Goal: Information Seeking & Learning: Check status

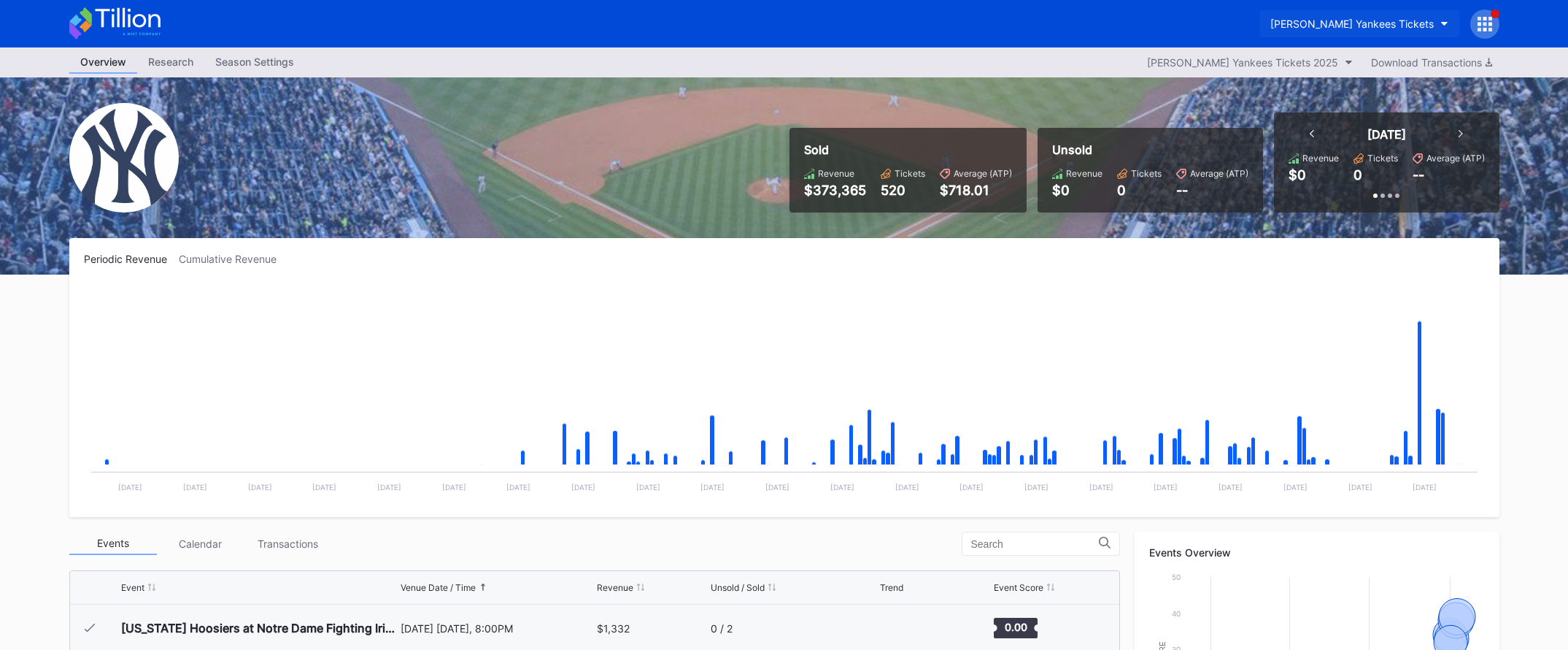
click at [1330, 22] on div "[PERSON_NAME] Yankees Tickets" at bounding box center [1352, 23] width 164 height 12
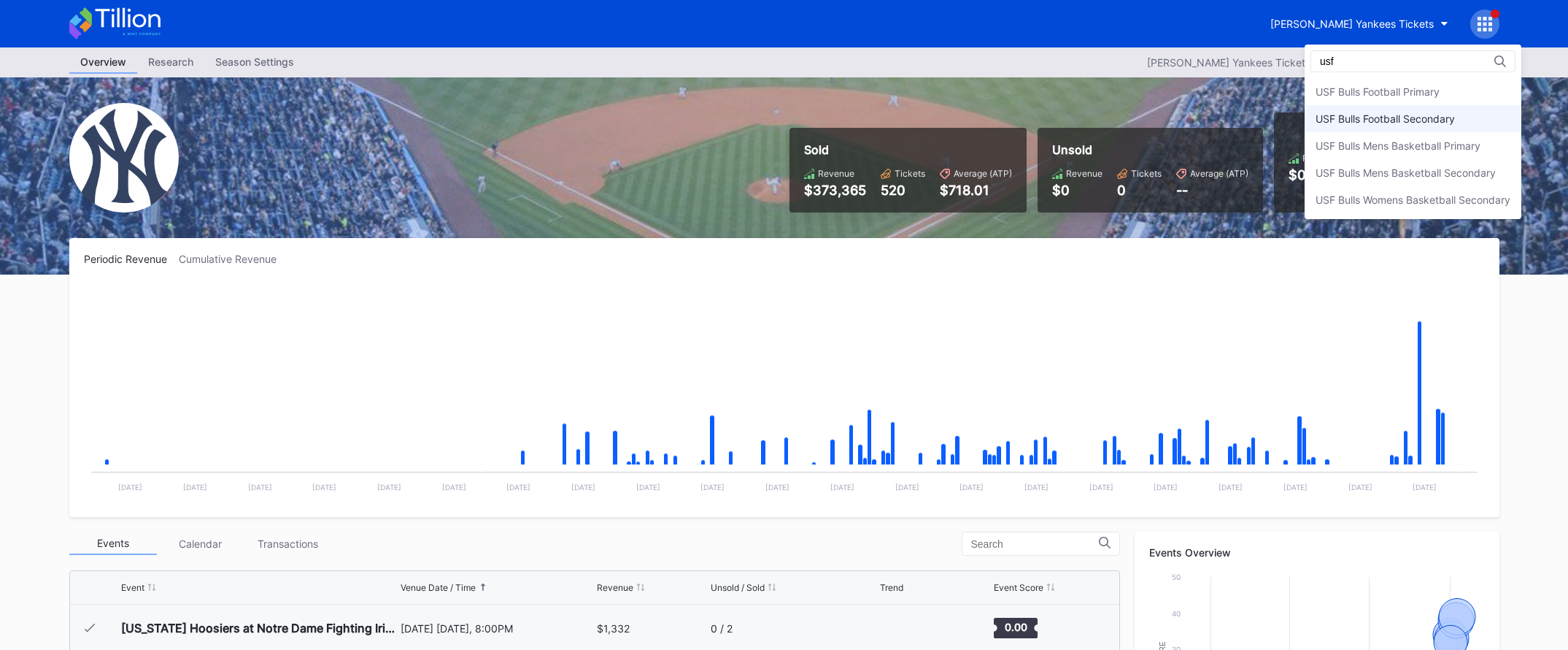
type input "usf"
click at [1355, 113] on div "USF Bulls Football Secondary" at bounding box center [1385, 118] width 139 height 12
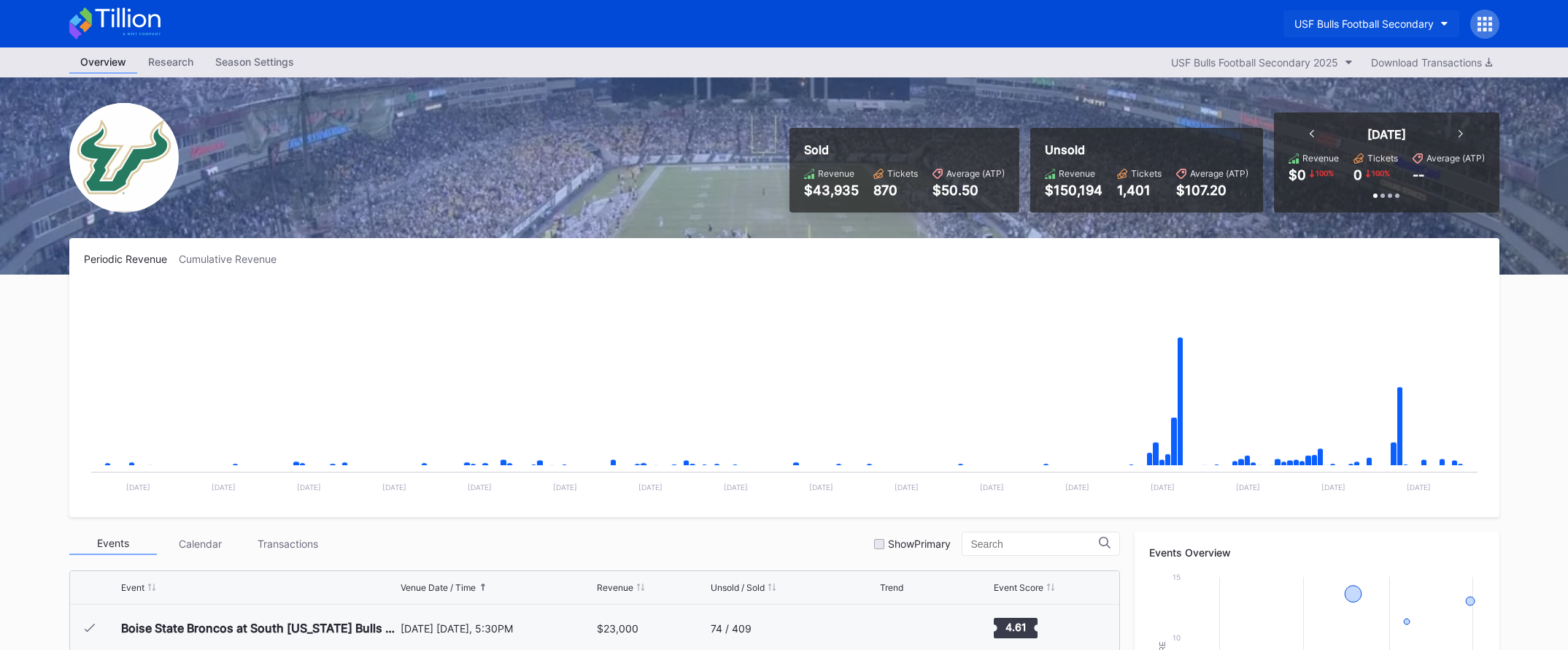
click at [1346, 34] on button "USF Bulls Football Secondary" at bounding box center [1371, 23] width 176 height 27
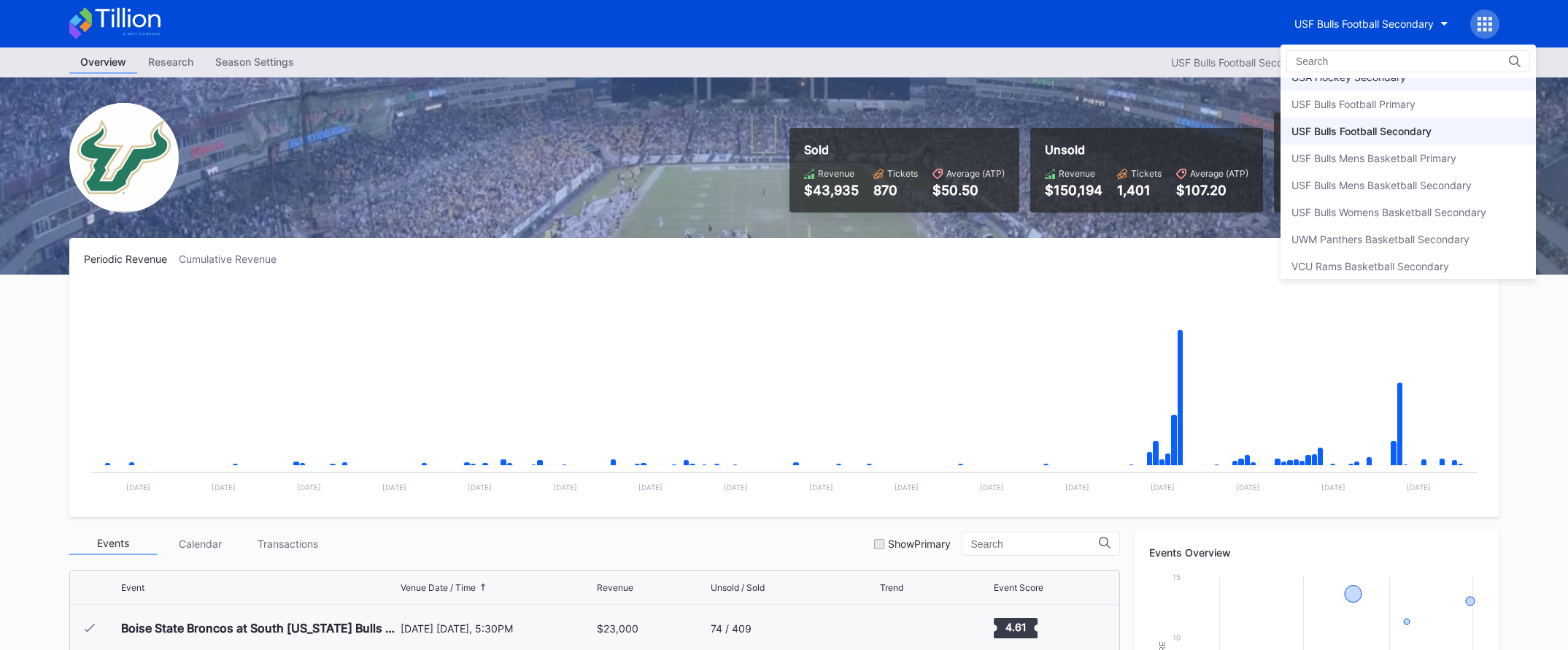
scroll to position [4898, 0]
click at [1355, 102] on div "USF Bulls Football Primary" at bounding box center [1408, 110] width 256 height 27
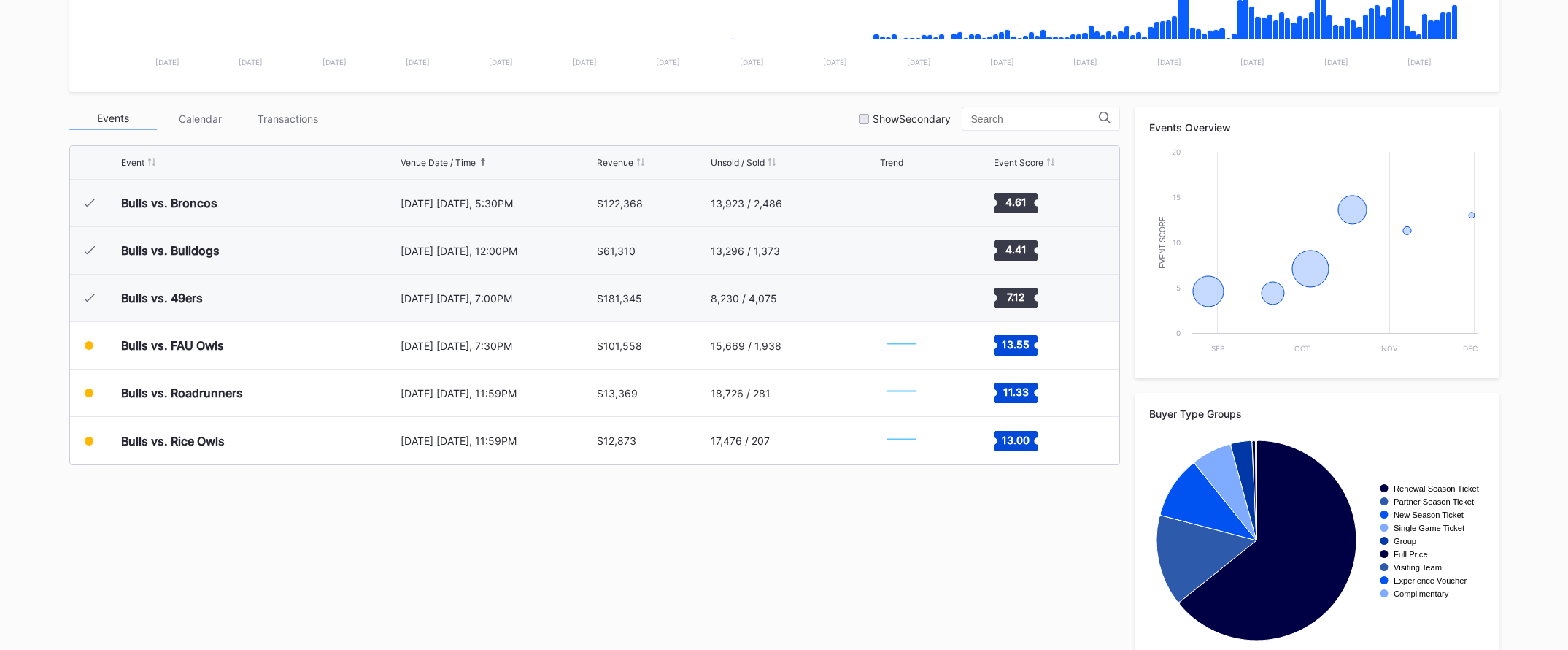
scroll to position [454, 0]
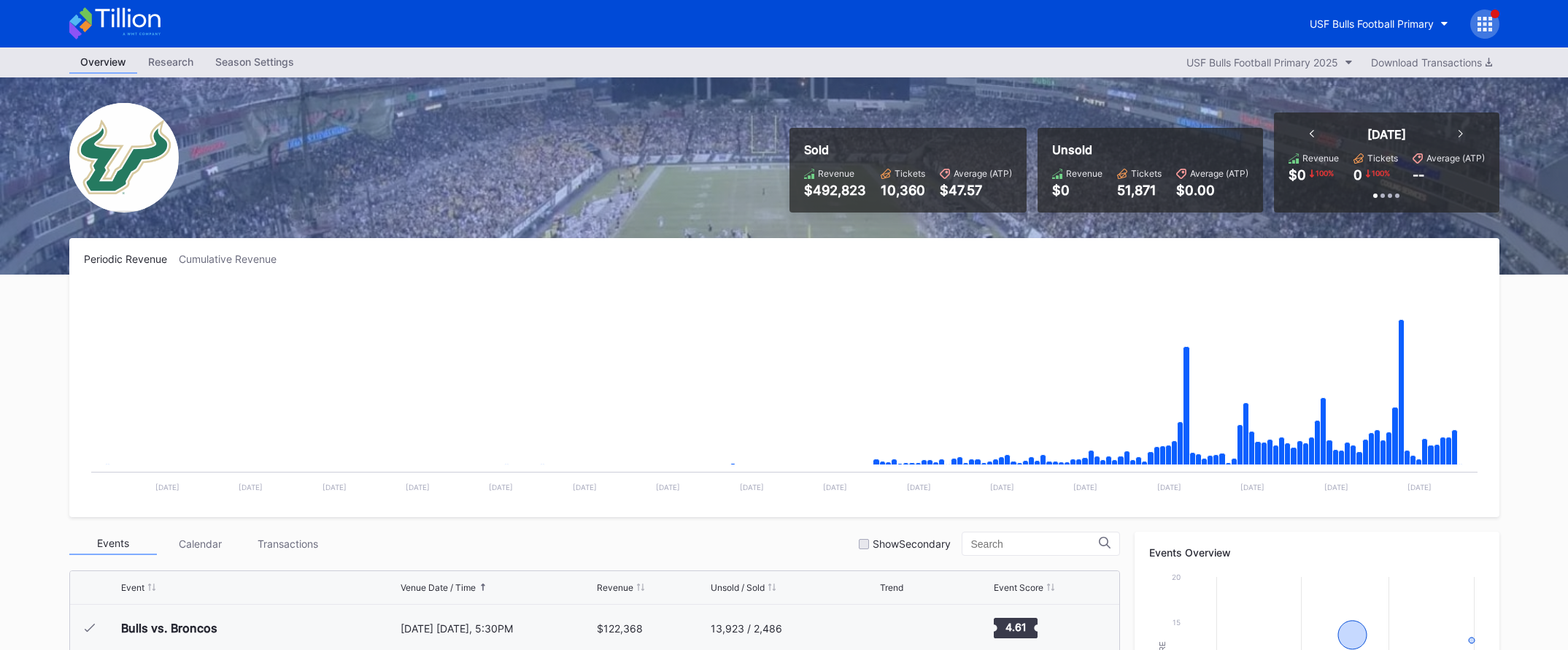
click at [125, 39] on icon at bounding box center [115, 23] width 91 height 32
click at [161, 28] on div "USF Bulls Football Primary" at bounding box center [784, 23] width 1460 height 47
click at [1319, 17] on div "USF Bulls Football Primary" at bounding box center [1372, 23] width 124 height 12
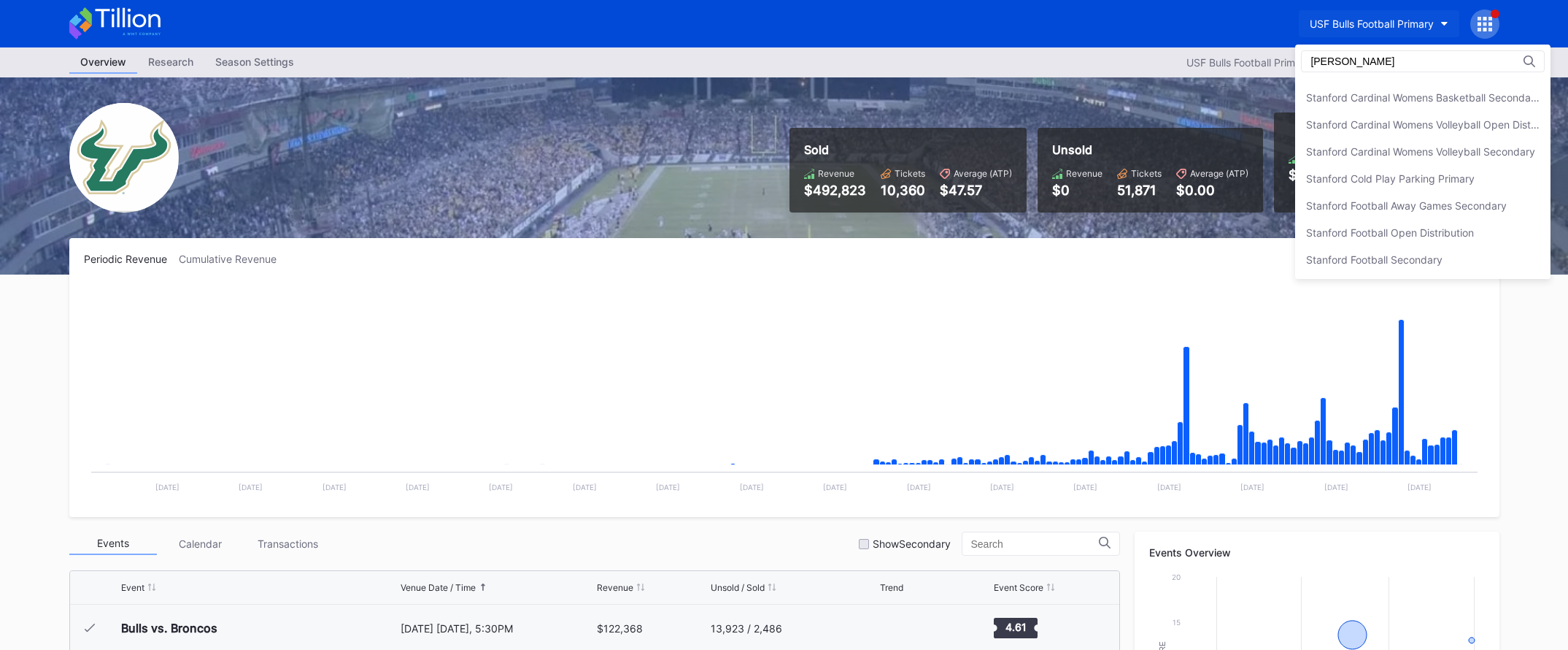
scroll to position [183, 0]
type input "[GEOGRAPHIC_DATA]"
click at [1361, 213] on div "Stanford Football Away Games Secondary" at bounding box center [1422, 205] width 256 height 27
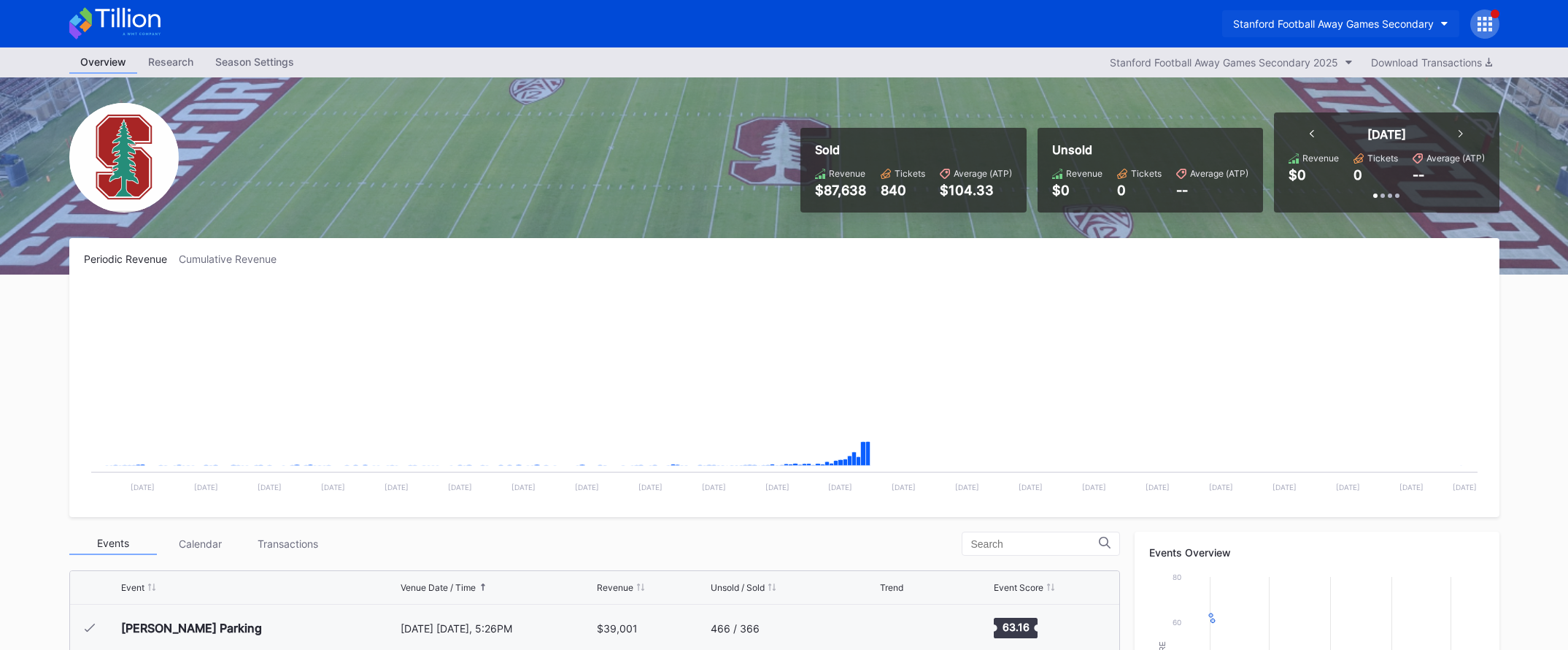
click at [1374, 24] on div "Stanford Football Away Games Secondary" at bounding box center [1333, 23] width 200 height 12
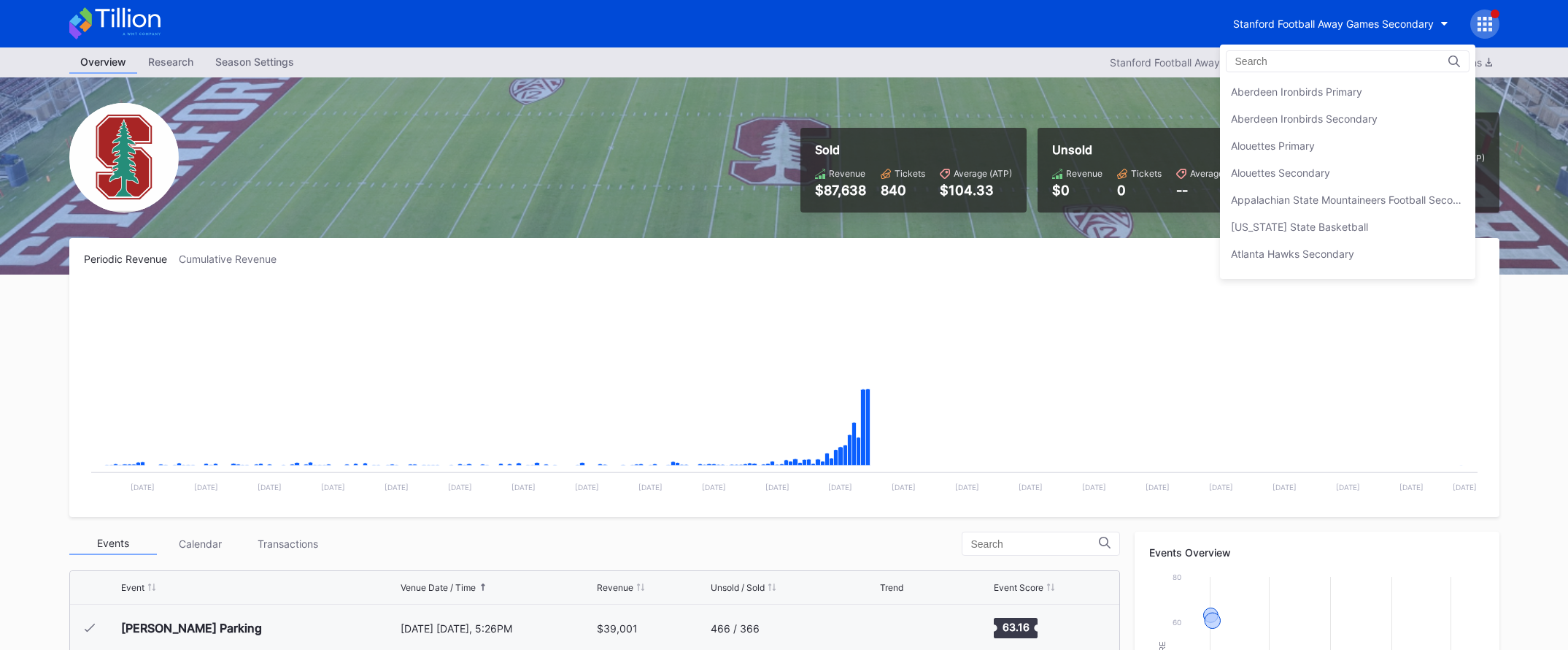
scroll to position [4566, 0]
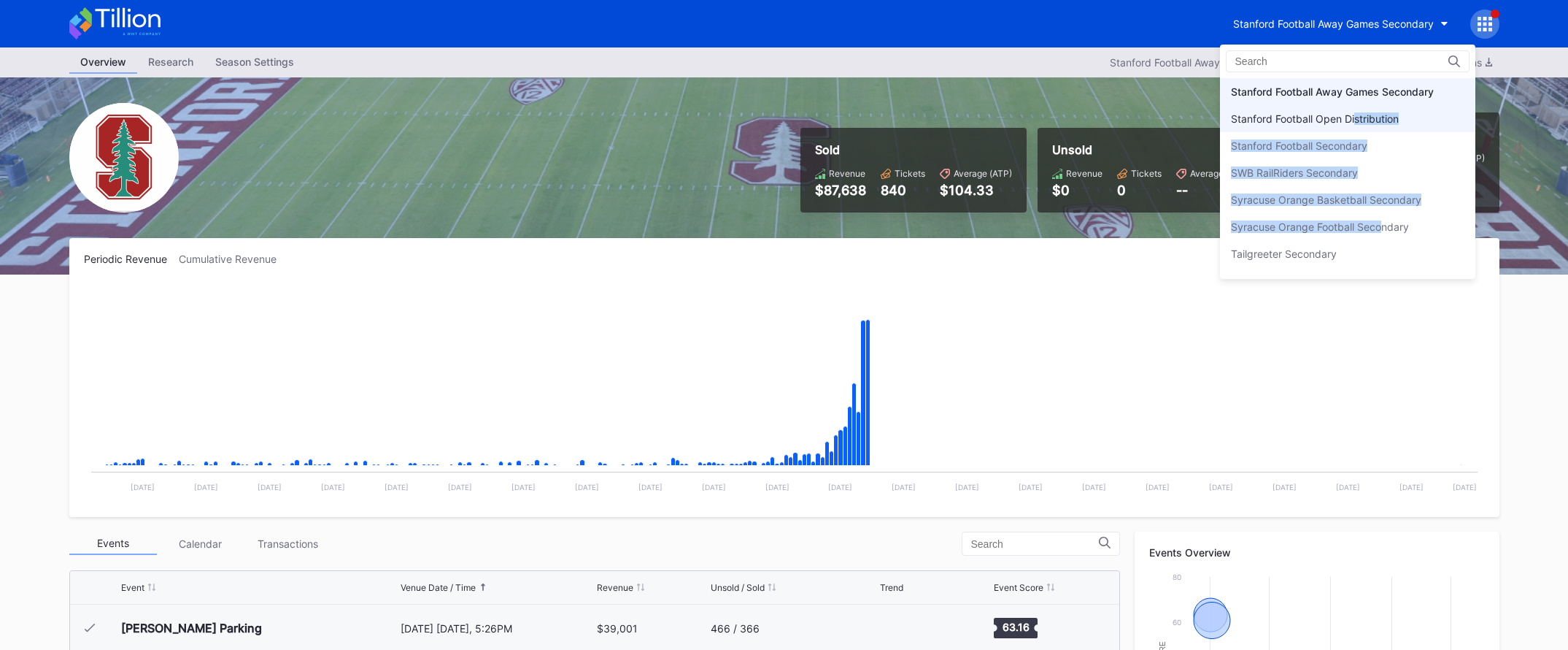
drag, startPoint x: 1383, startPoint y: 226, endPoint x: 1355, endPoint y: 124, distance: 105.8
click at [1355, 124] on div "Aberdeen Ironbirds Primary Aberdeen Ironbirds Secondary Alouettes Primary Aloue…" at bounding box center [1347, 175] width 256 height 195
click at [1355, 124] on div "Stanford Football Open Distribution" at bounding box center [1315, 118] width 168 height 12
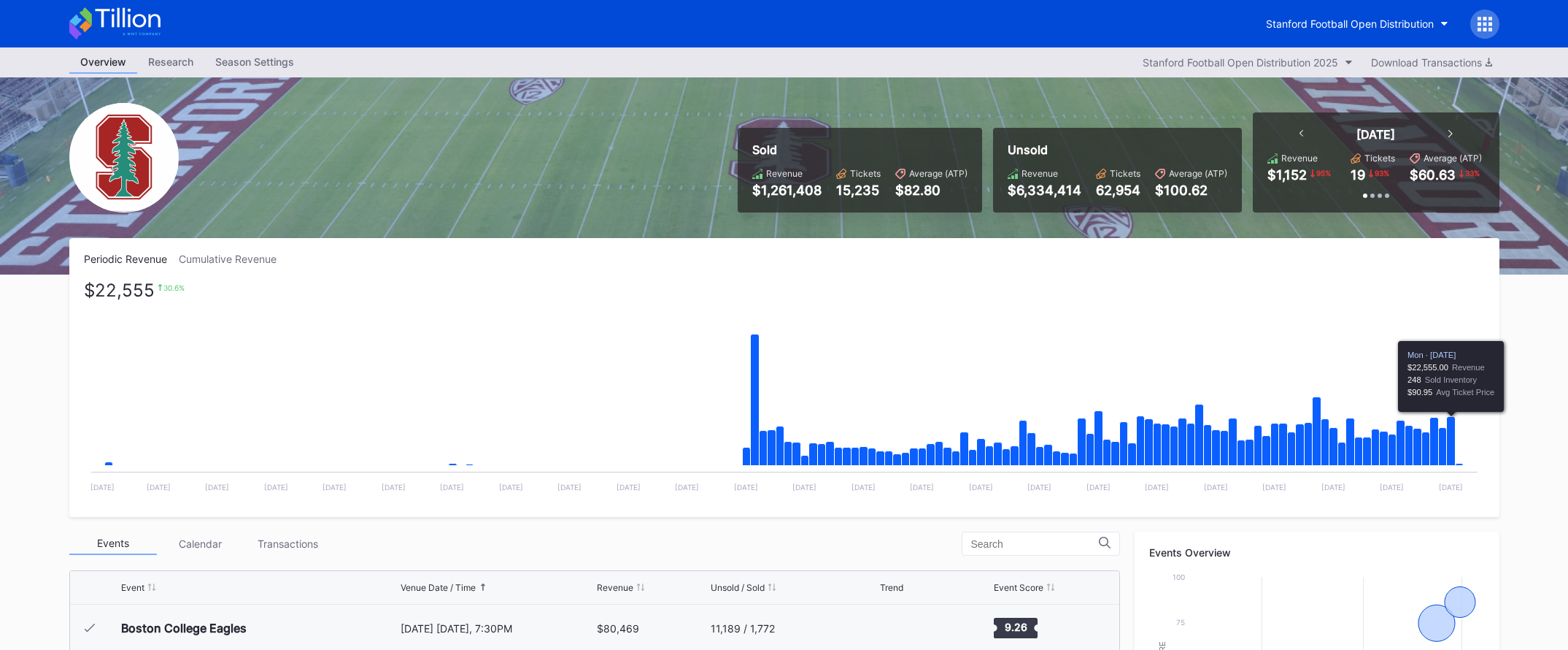
scroll to position [454, 0]
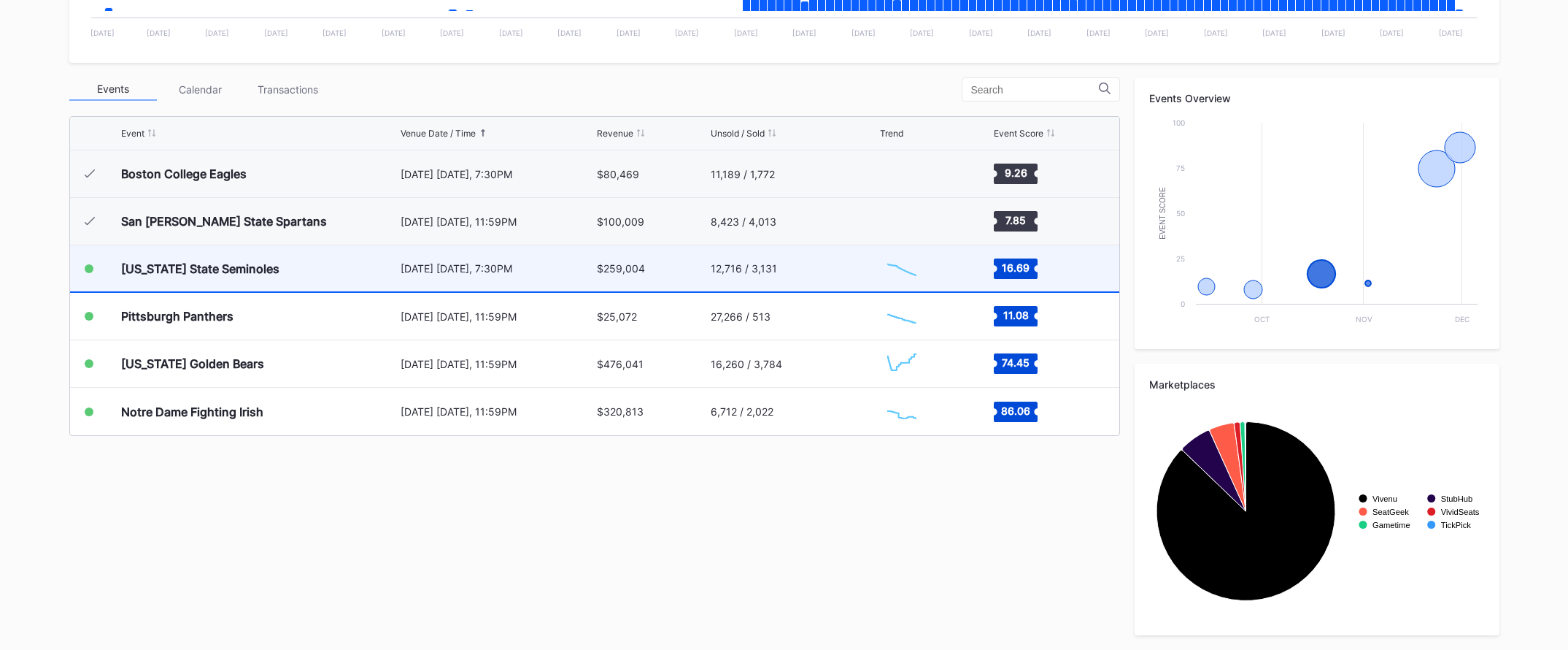
click at [635, 275] on div "$259,004" at bounding box center [651, 268] width 110 height 46
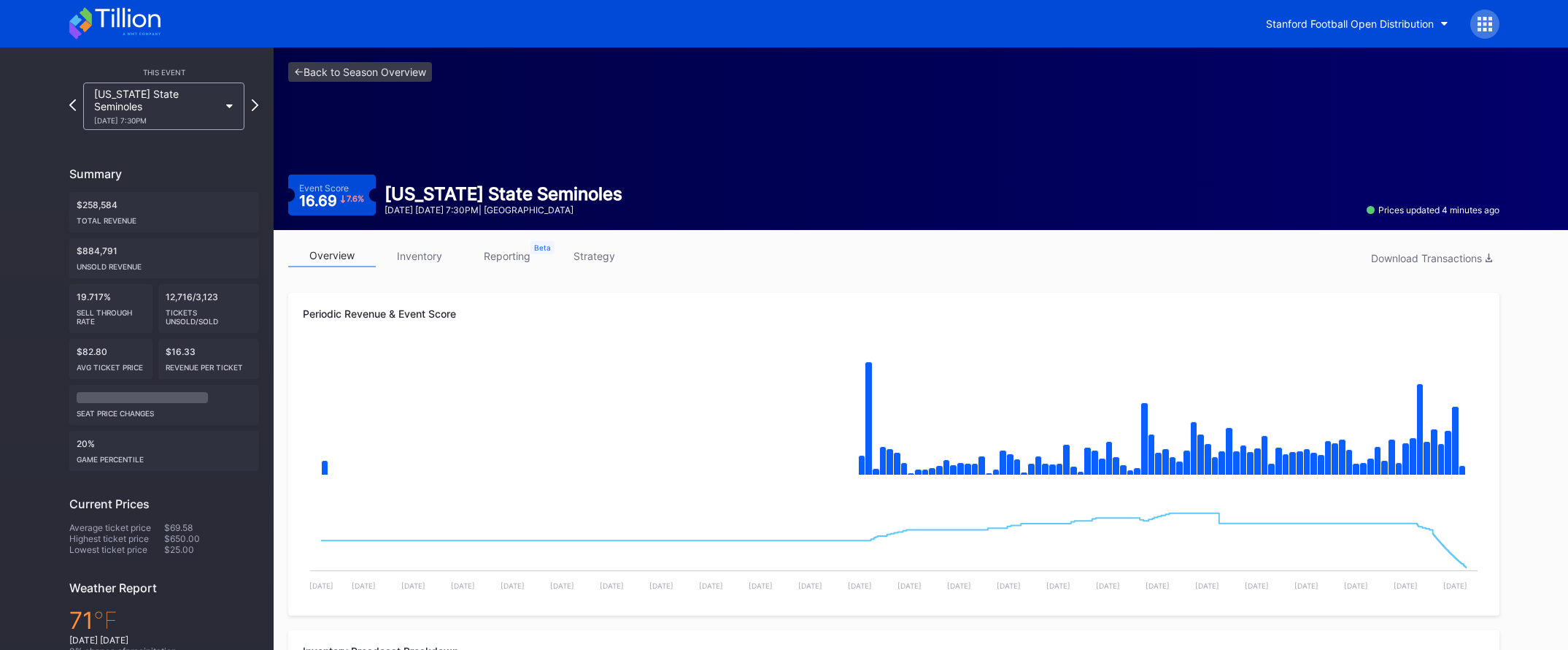
click at [1494, 26] on div at bounding box center [1484, 23] width 29 height 29
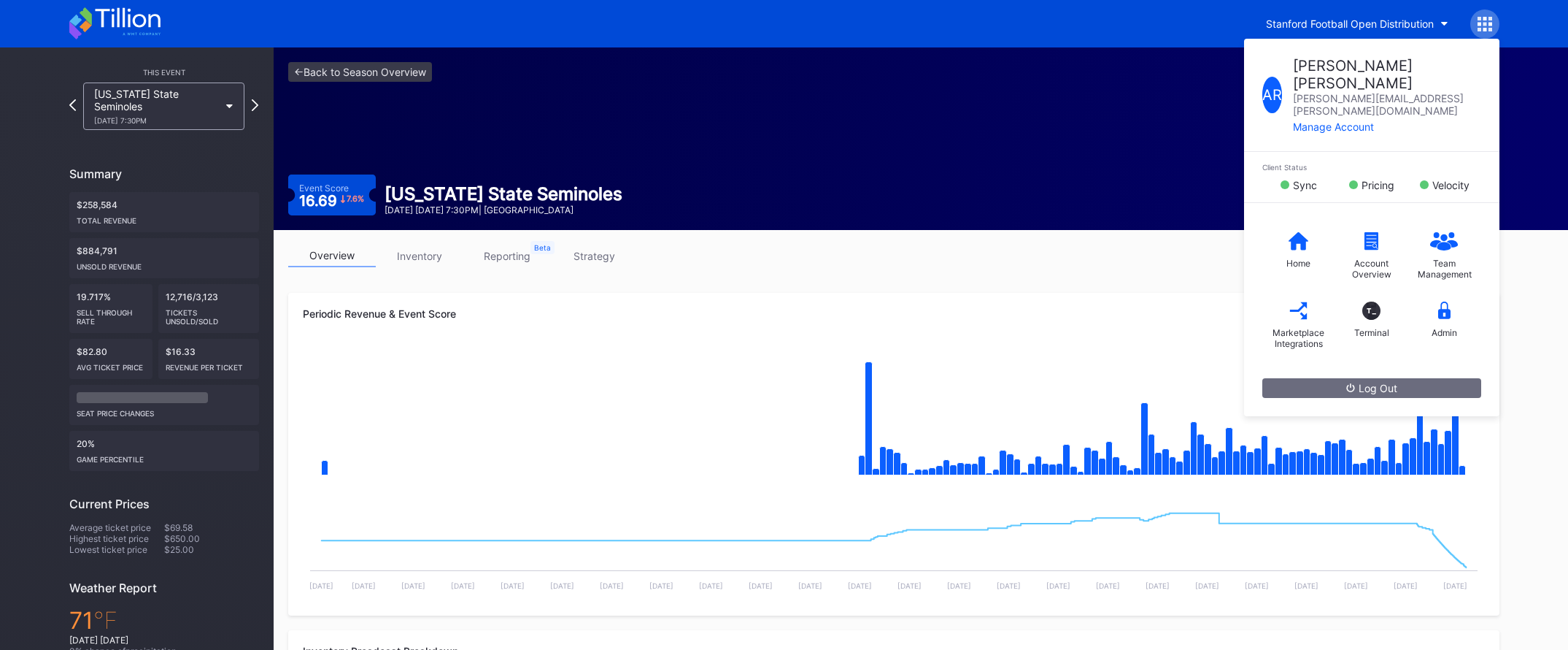
drag, startPoint x: 1148, startPoint y: 287, endPoint x: 1158, endPoint y: 293, distance: 11.7
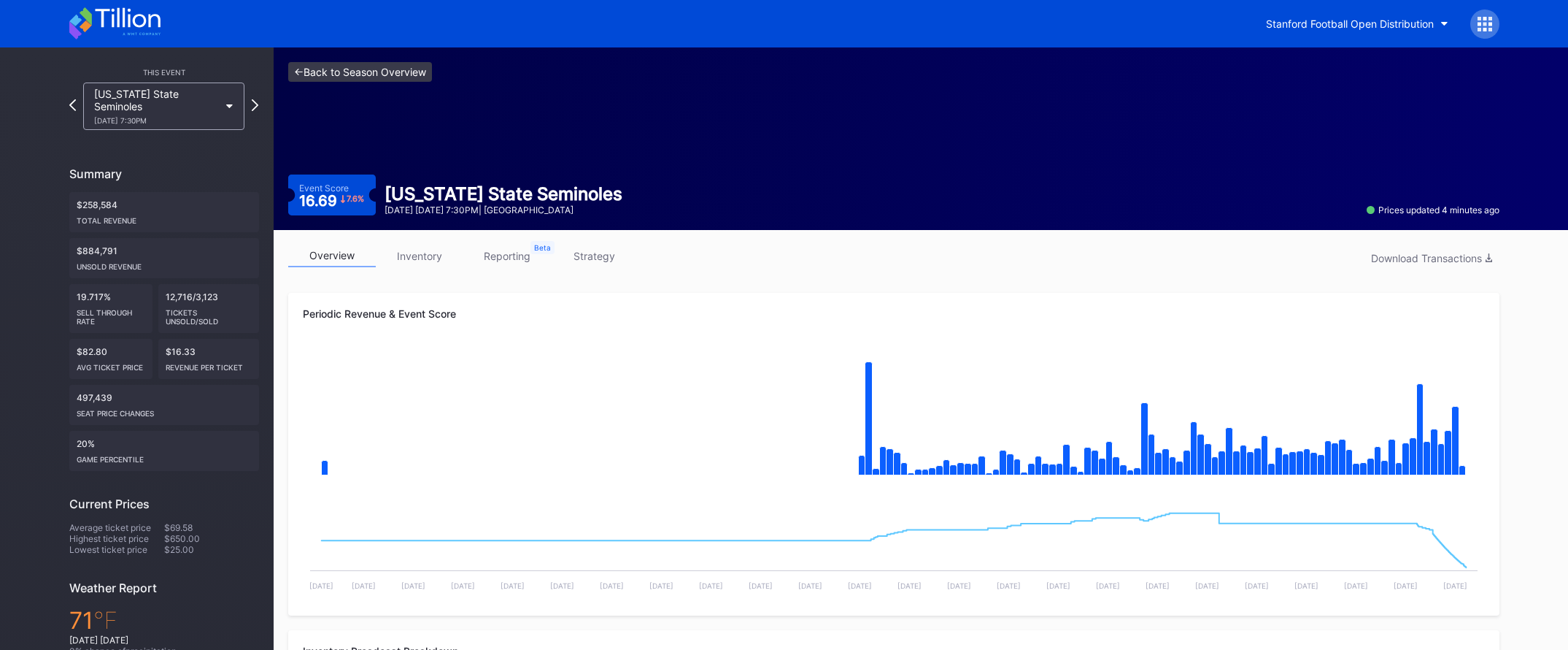
click at [324, 65] on link "<- Back to Season Overview" at bounding box center [360, 72] width 144 height 20
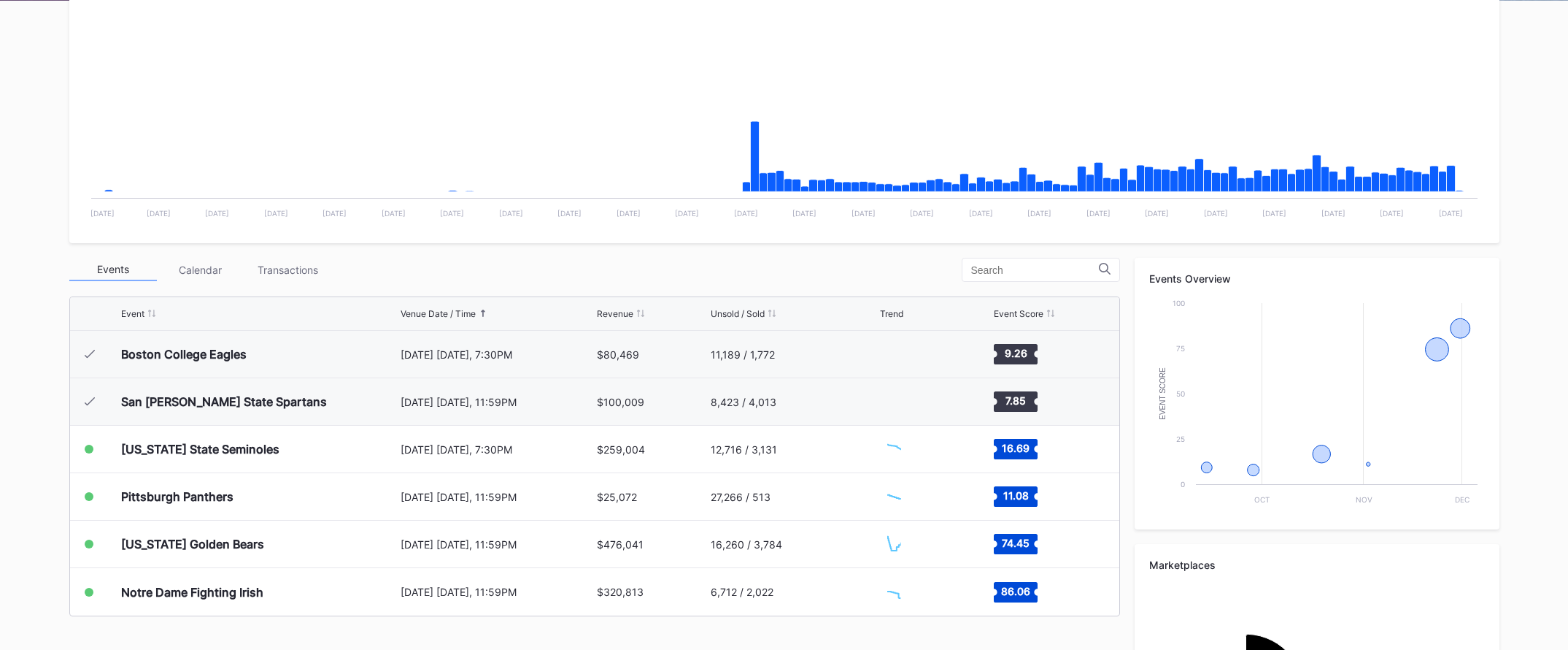
scroll to position [454, 0]
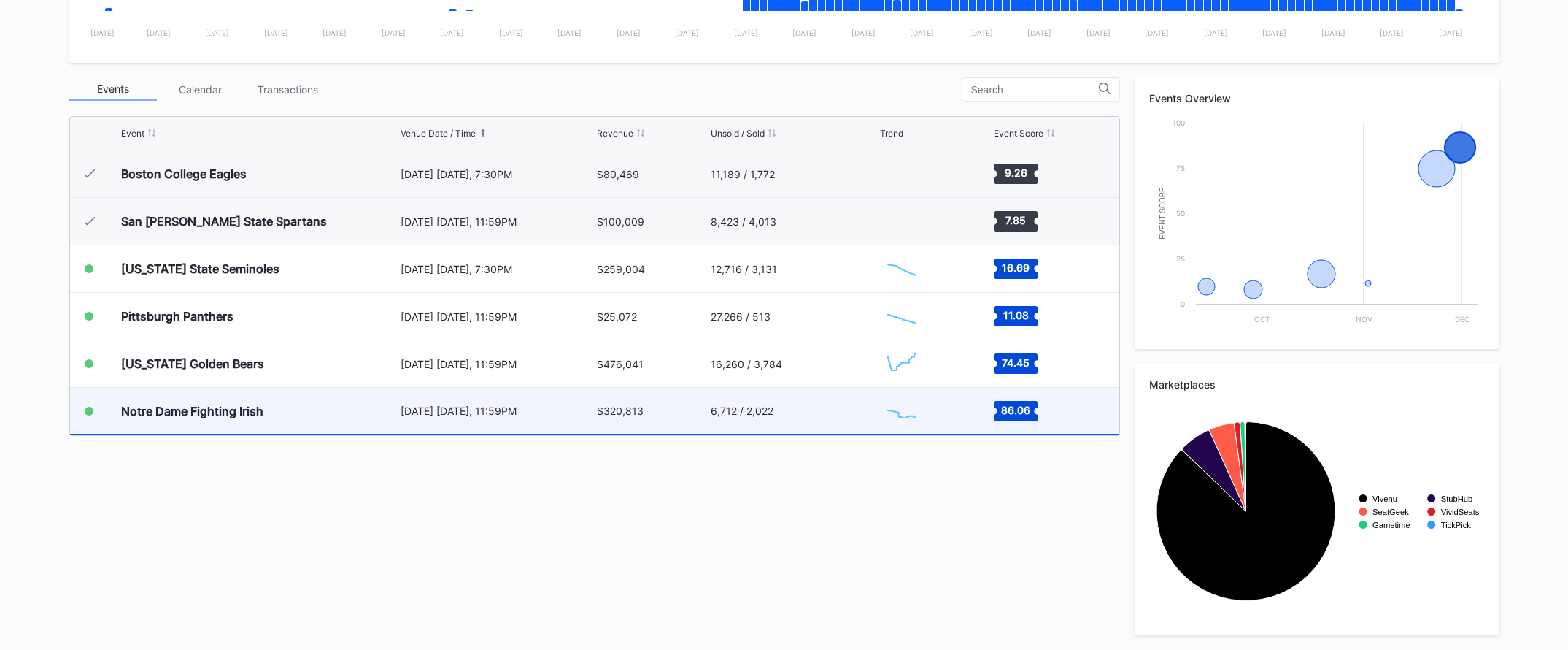
click at [966, 412] on div "Created with Highcharts 11.2.0 Chart title" at bounding box center [934, 411] width 110 height 46
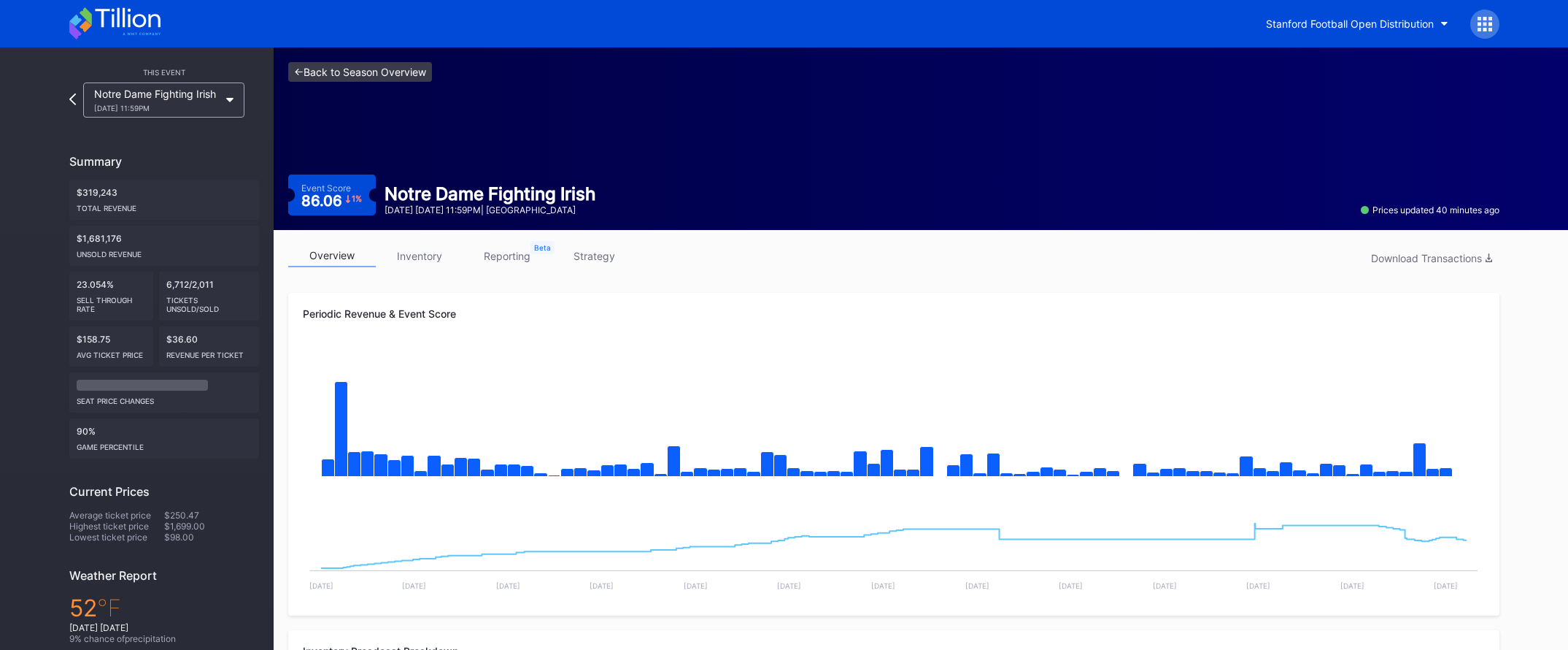
click at [417, 77] on link "<- Back to Season Overview" at bounding box center [360, 72] width 144 height 20
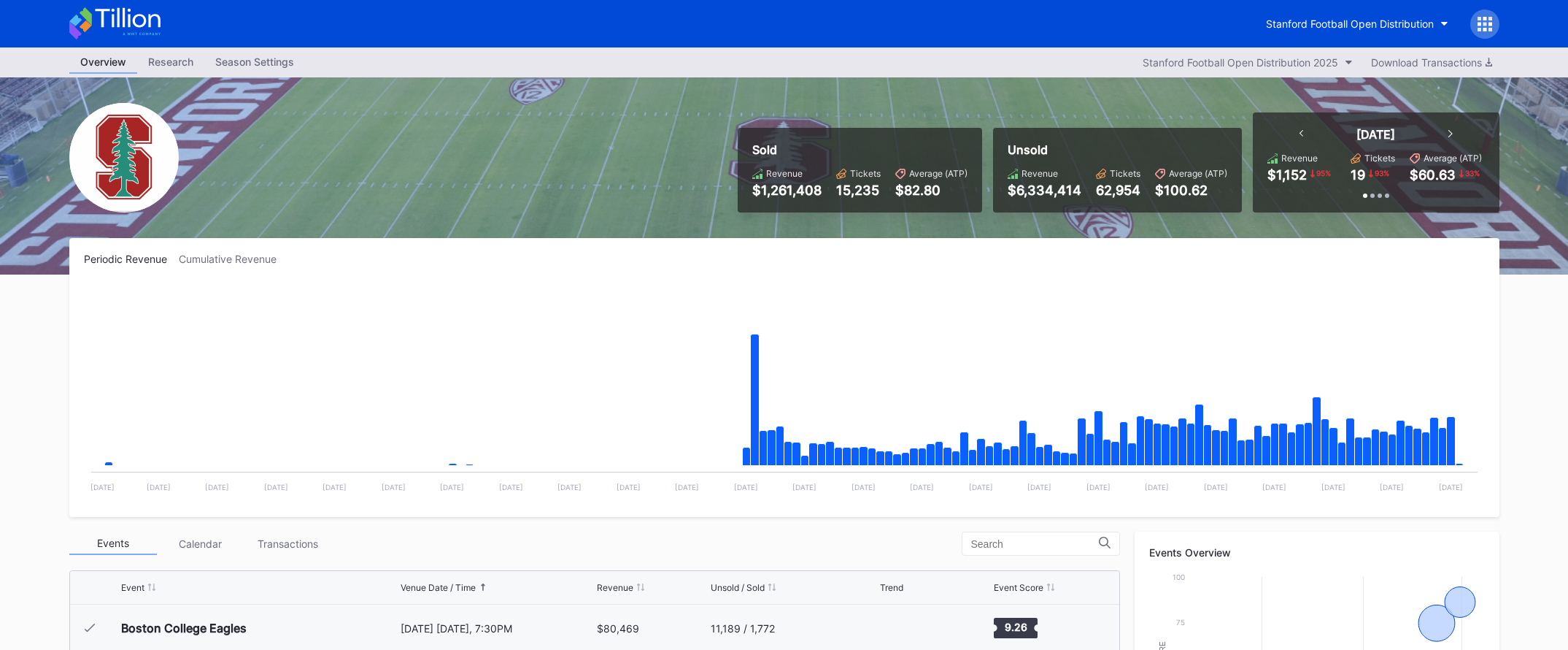
click at [1475, 23] on div at bounding box center [1484, 23] width 29 height 29
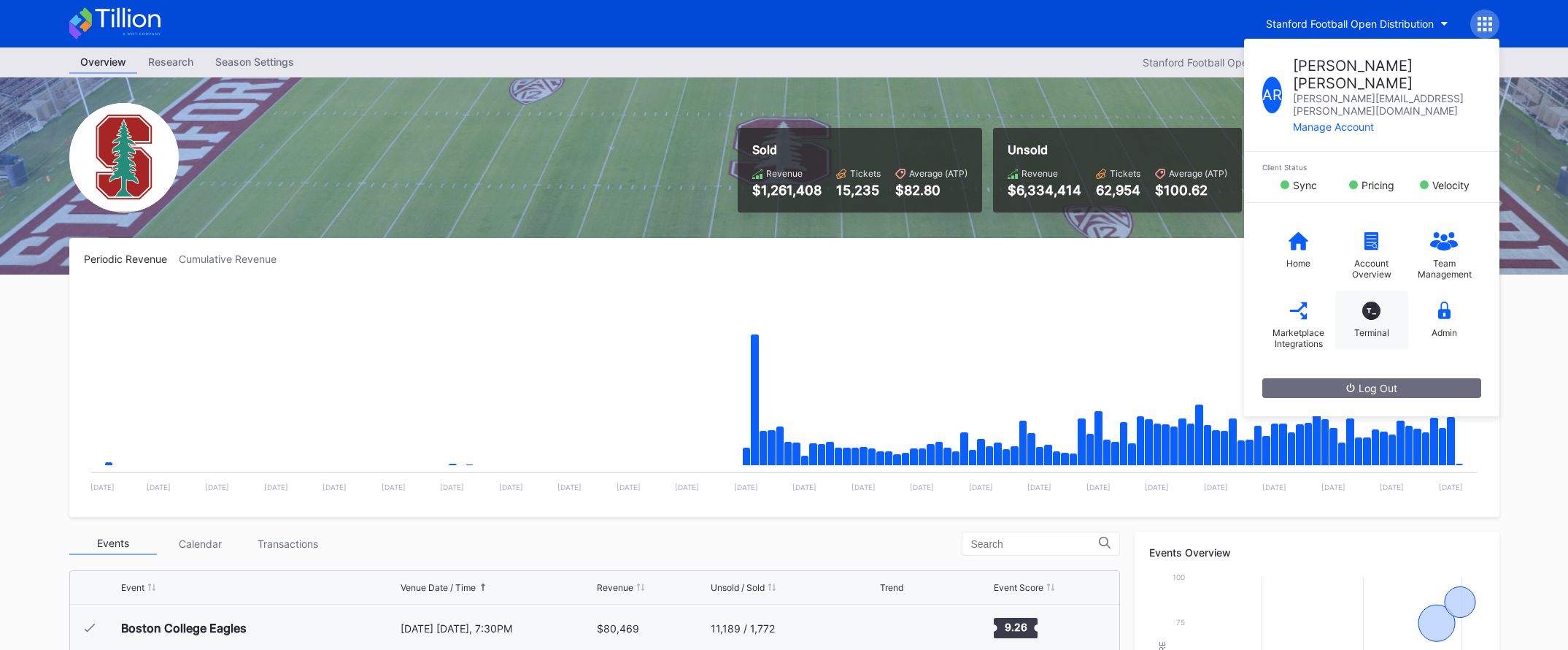
click at [1373, 301] on div "T_" at bounding box center [1371, 311] width 18 height 18
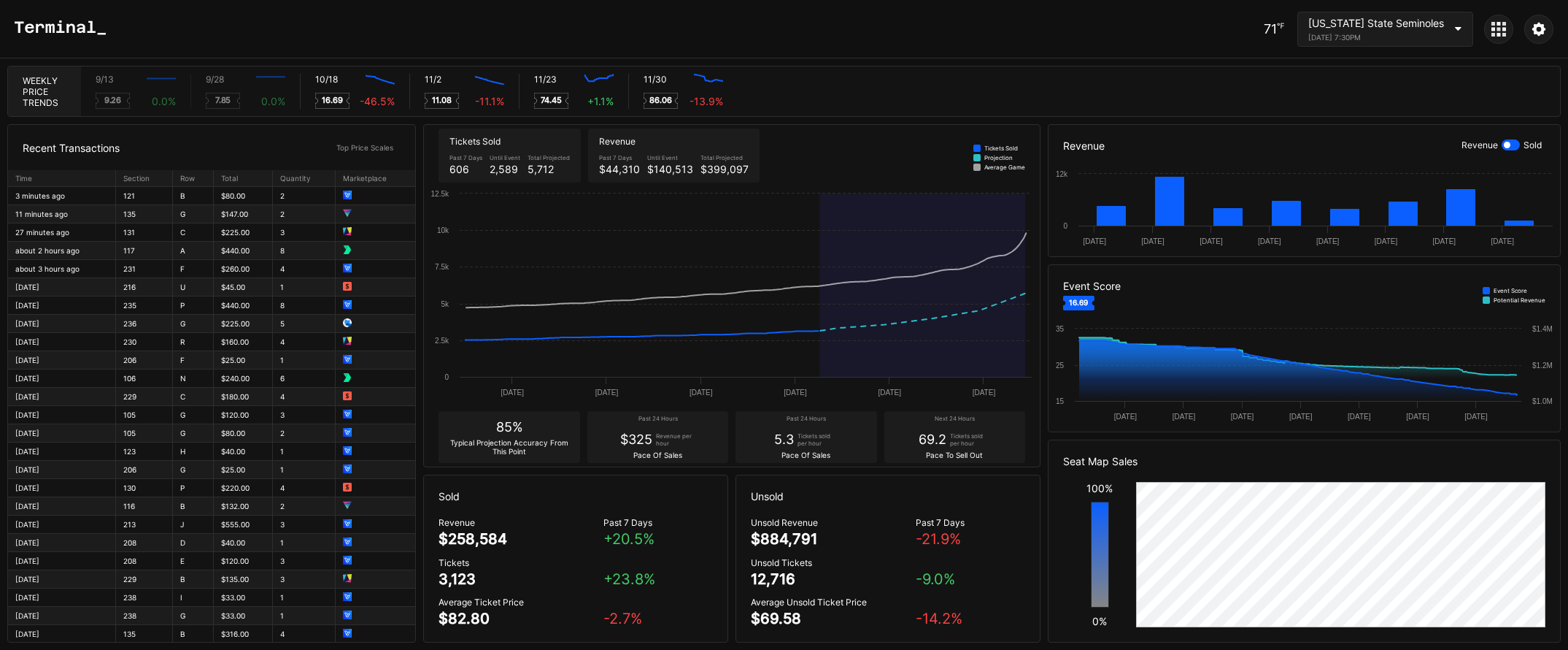
click at [703, 170] on div "$399,097" at bounding box center [725, 169] width 48 height 12
drag, startPoint x: 648, startPoint y: 169, endPoint x: 685, endPoint y: 169, distance: 37.0
click at [685, 169] on div "$140,513" at bounding box center [670, 169] width 46 height 12
drag, startPoint x: 701, startPoint y: 169, endPoint x: 756, endPoint y: 169, distance: 55.0
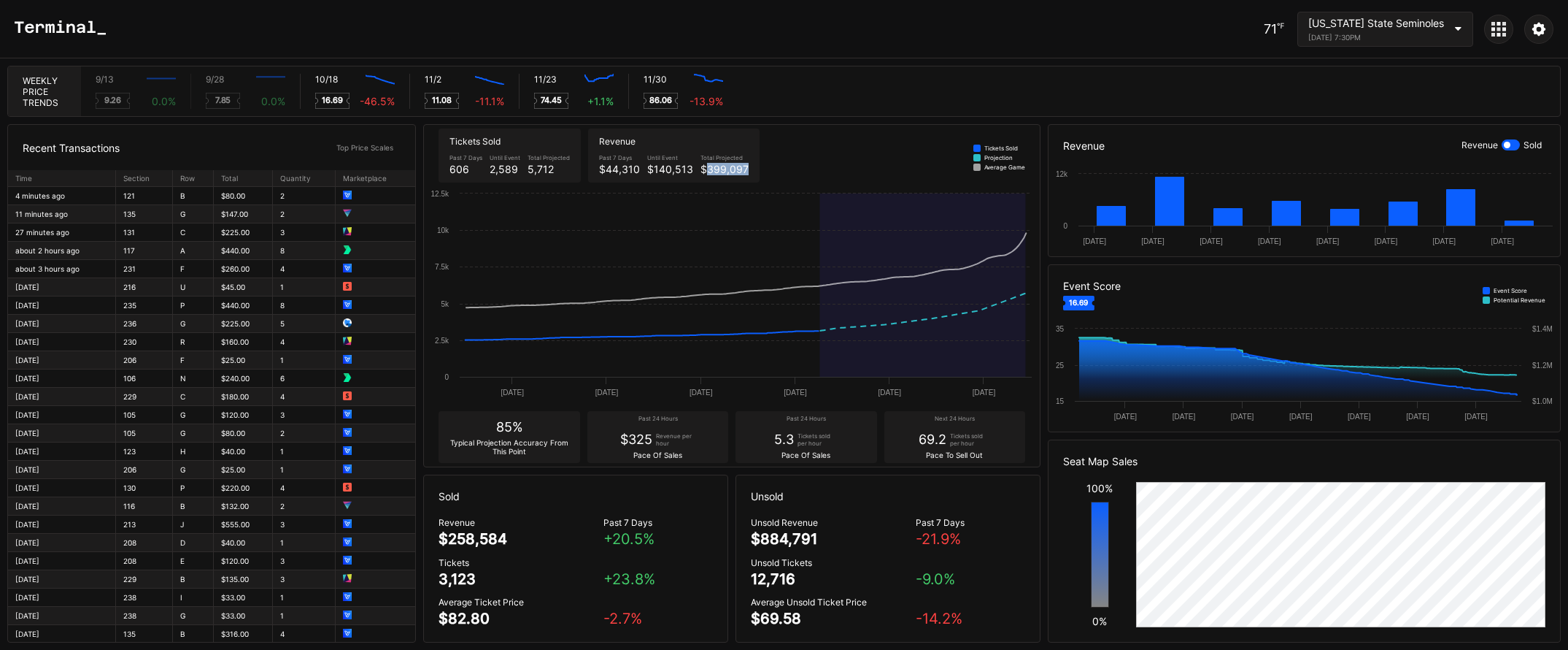
click at [756, 169] on div "Tickets Sold Past 7 Days 606 Until Event 2,589 Total Projected 5,712 Revenue Pa…" at bounding box center [731, 156] width 616 height 61
click at [1399, 26] on div "[US_STATE] State Seminoles" at bounding box center [1376, 22] width 136 height 12
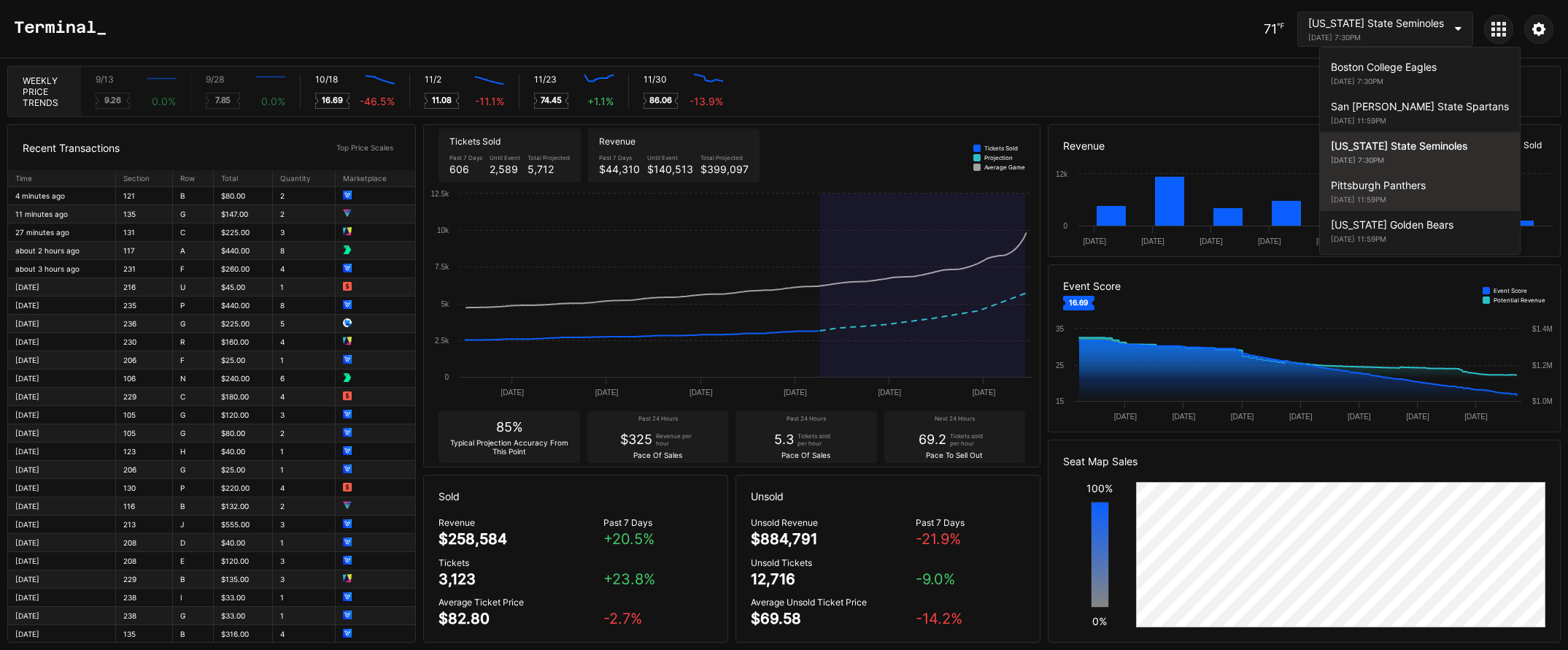
scroll to position [41, 0]
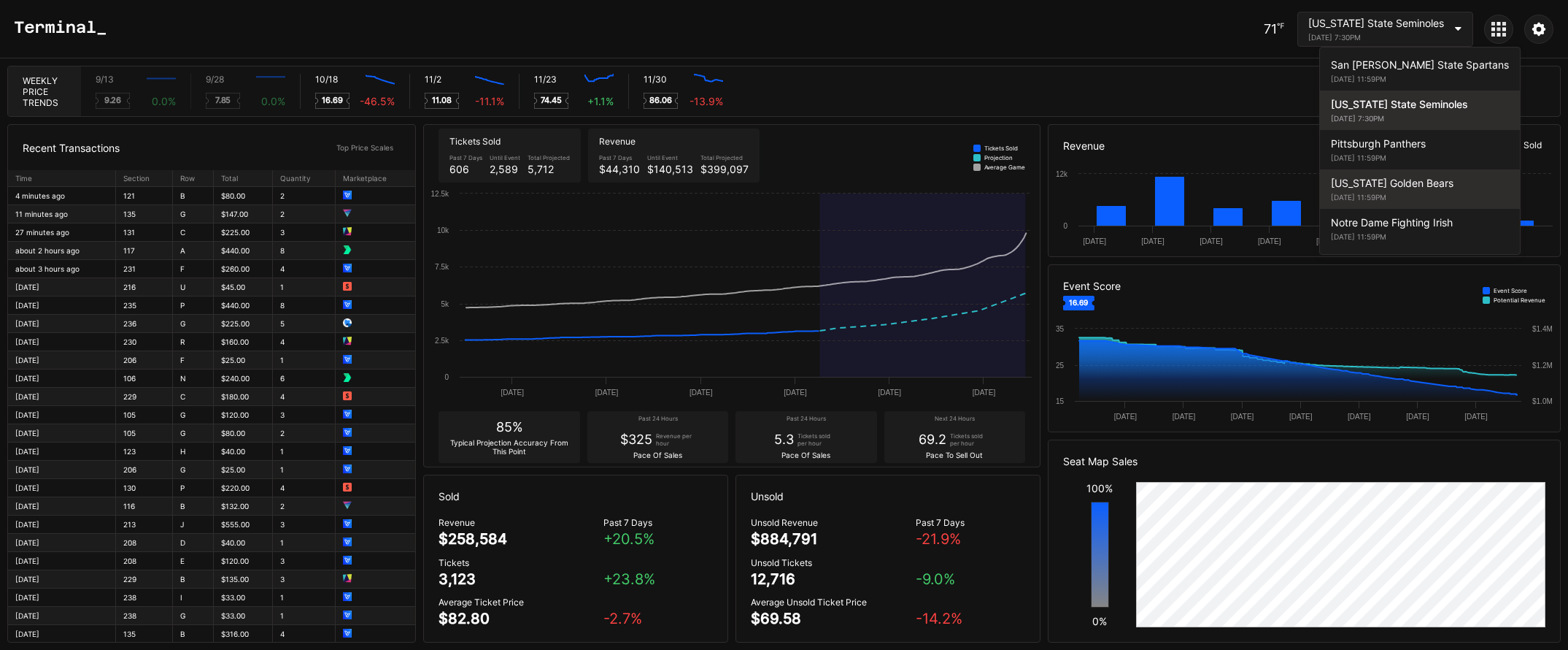
click at [1386, 197] on div "November 22, 2025 11:59PM" at bounding box center [1419, 197] width 178 height 9
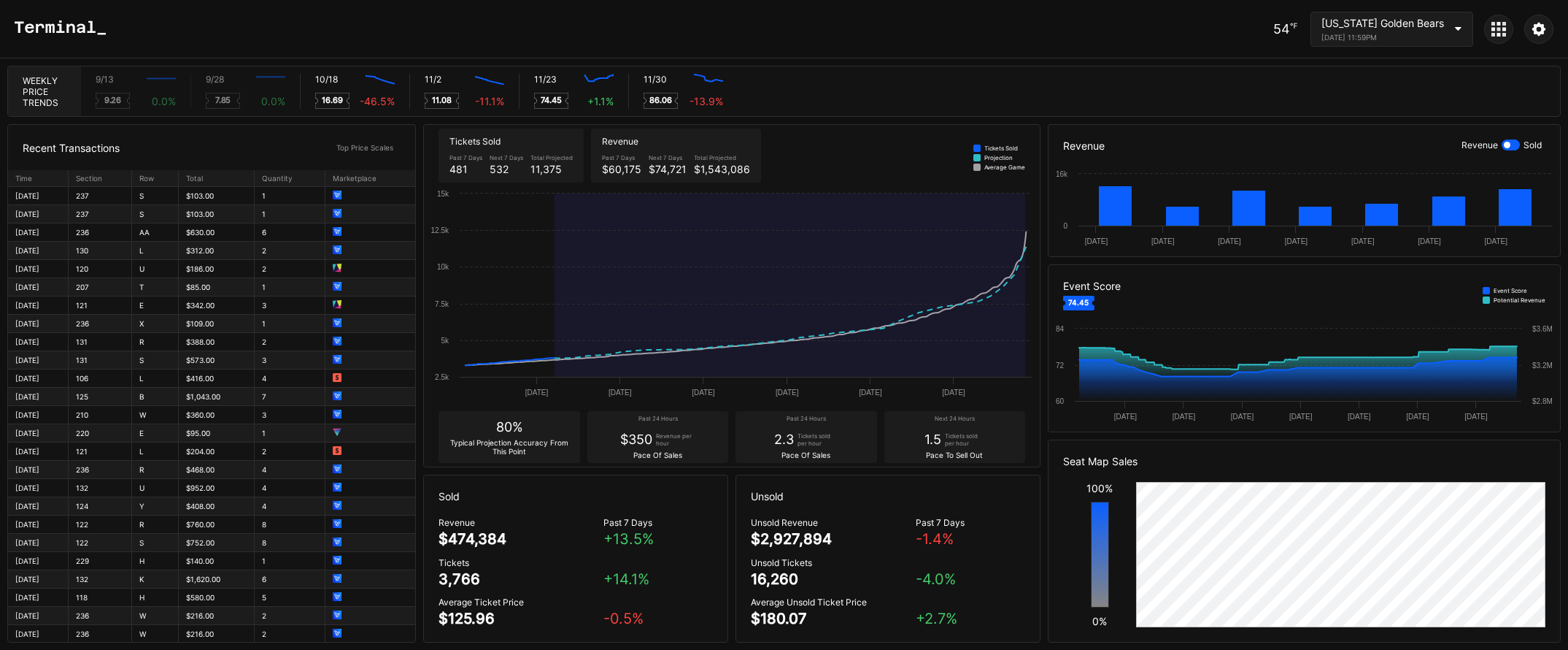
click at [1345, 35] on div "November 22, 2025 11:59PM" at bounding box center [1383, 37] width 122 height 9
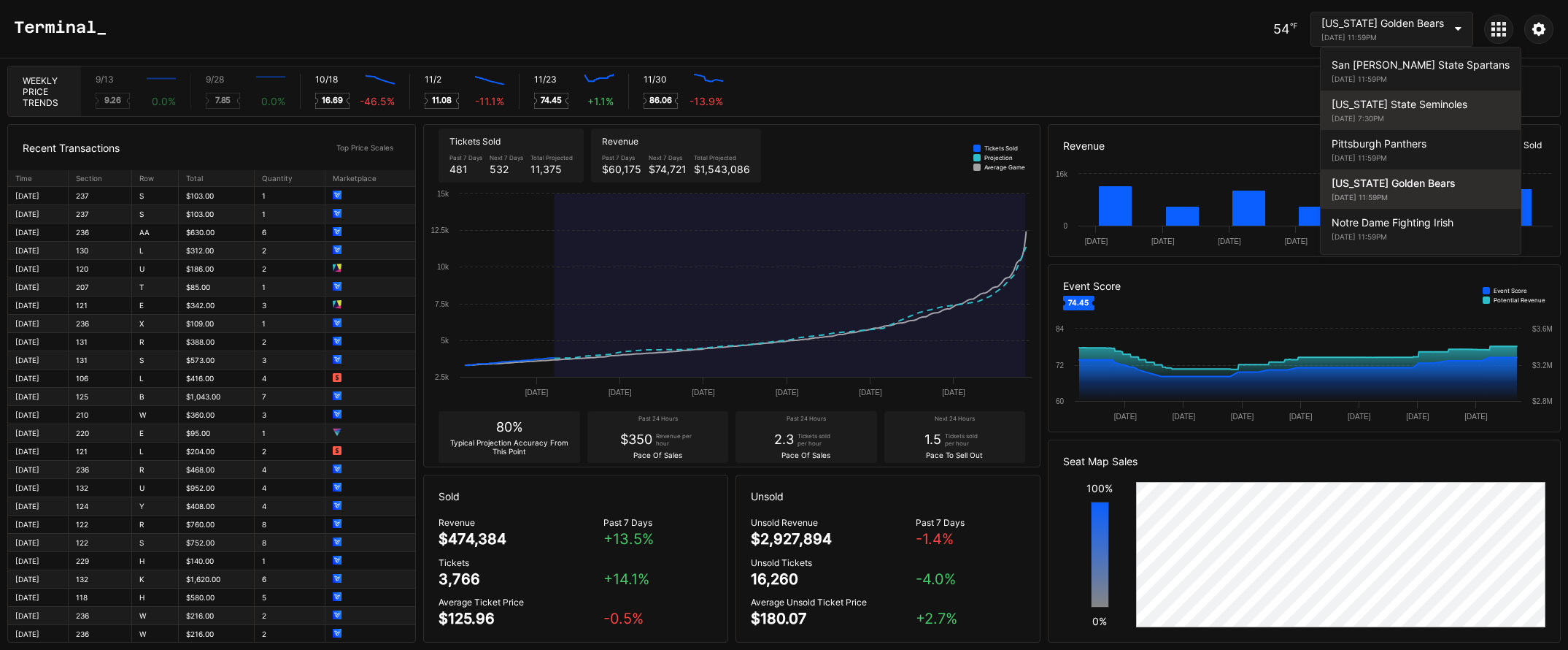
click at [1351, 126] on div "Florida State Seminoles October 18, 2025 7:30PM" at bounding box center [1421, 110] width 200 height 40
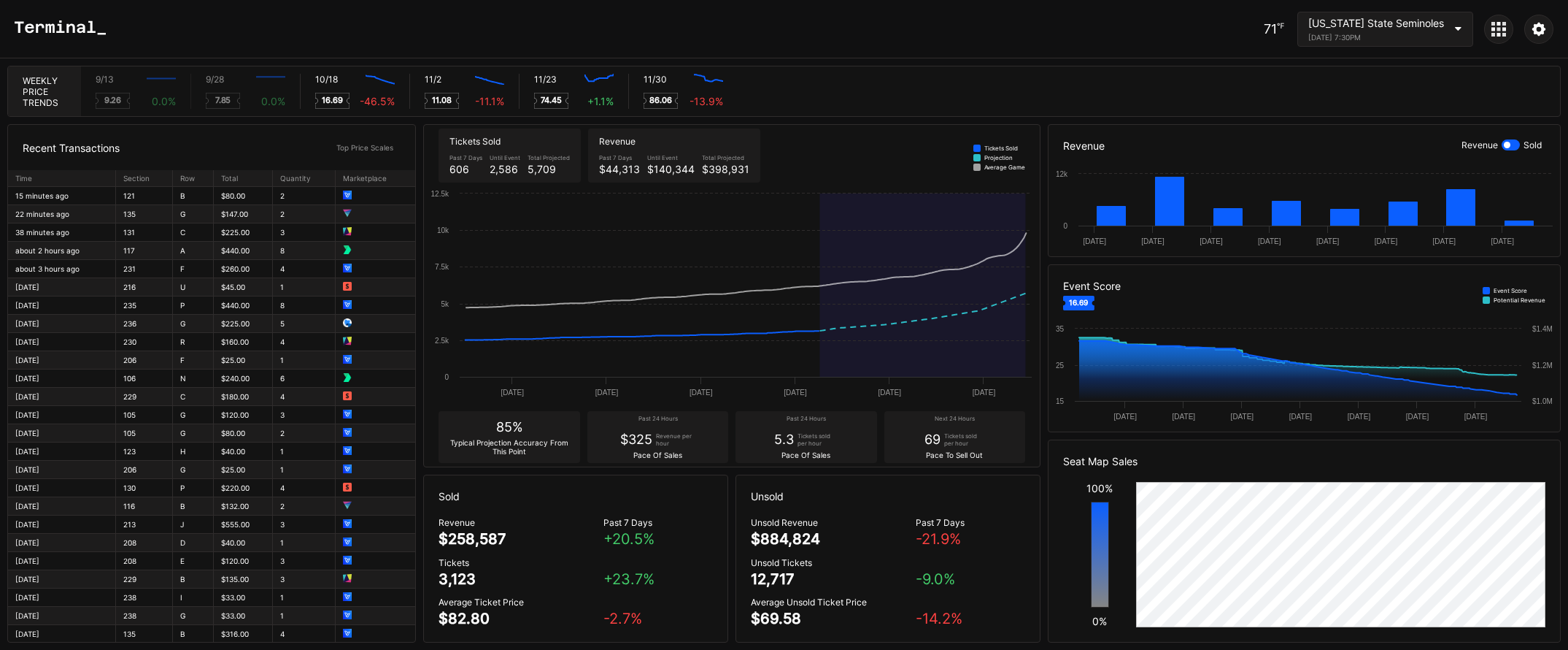
click at [1503, 36] on icon at bounding box center [1504, 35] width 3 height 3
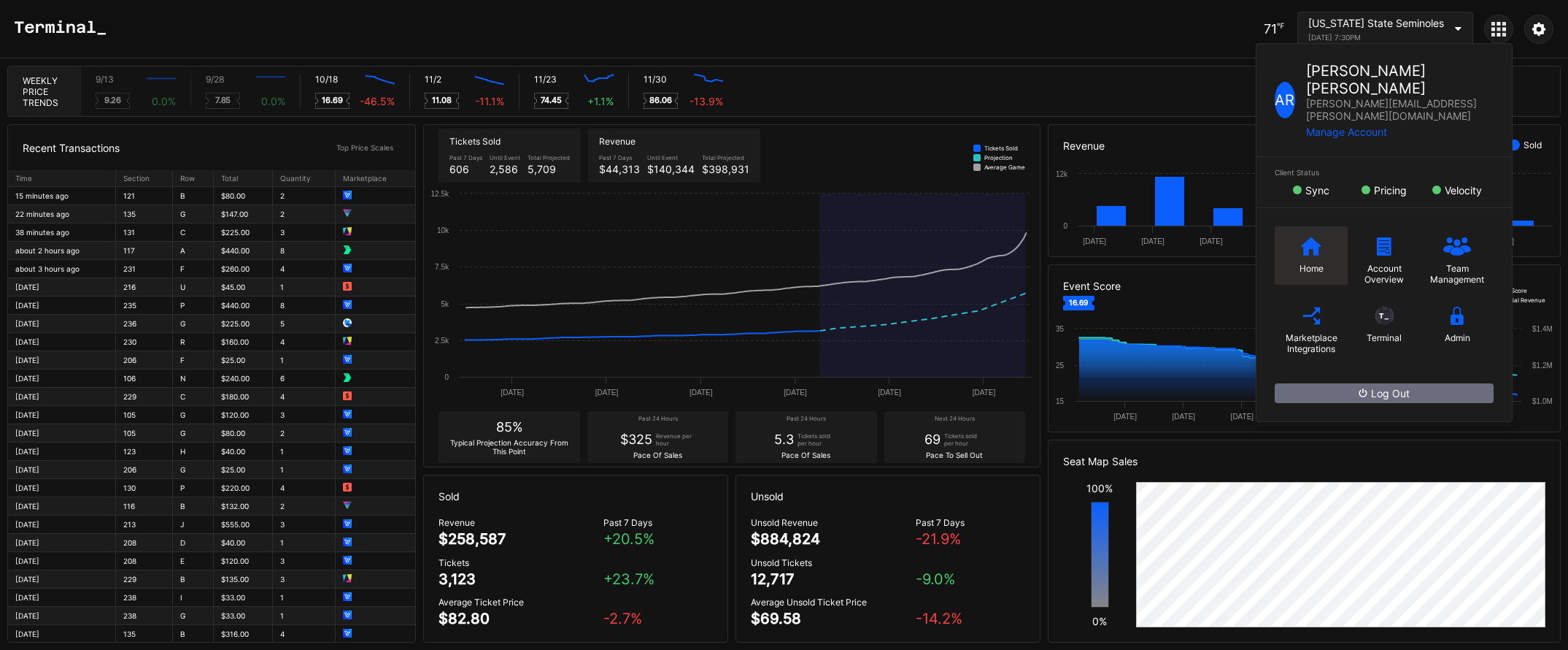
click at [1274, 241] on div "Home" at bounding box center [1311, 255] width 73 height 59
